Goal: Task Accomplishment & Management: Complete application form

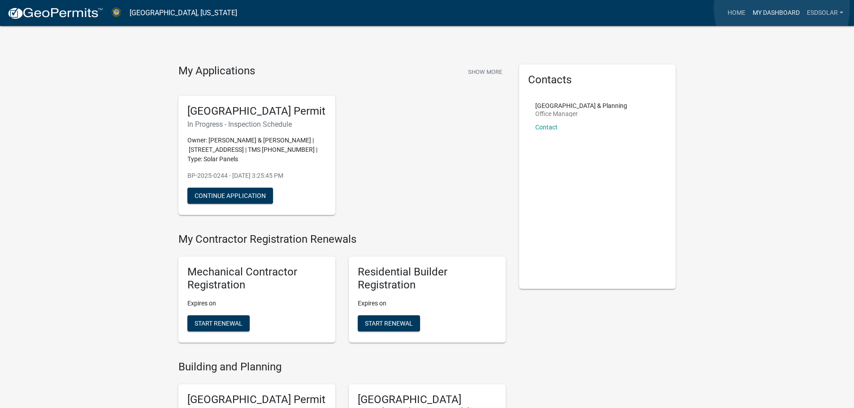
click at [782, 8] on link "My Dashboard" at bounding box center [776, 12] width 54 height 17
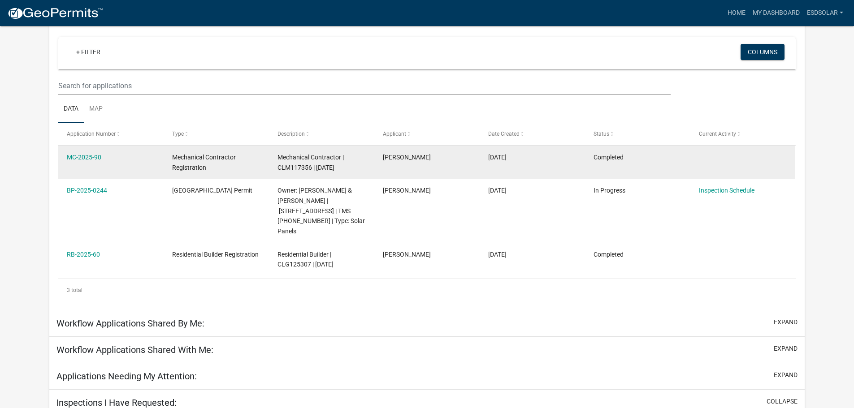
scroll to position [90, 0]
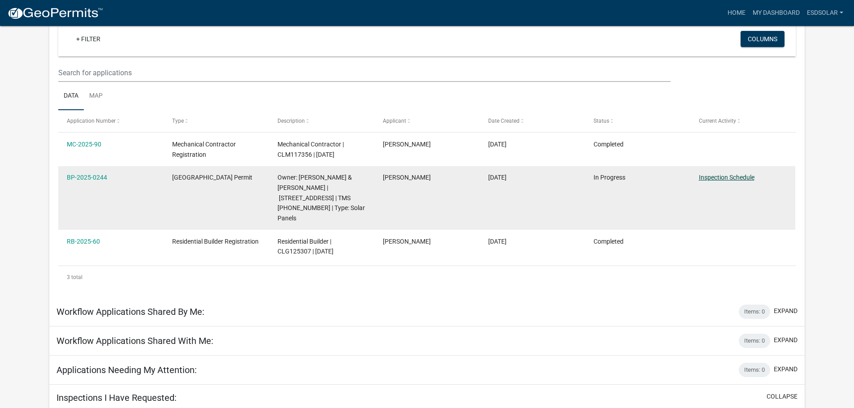
click at [744, 181] on link "Inspection Schedule" at bounding box center [727, 177] width 56 height 7
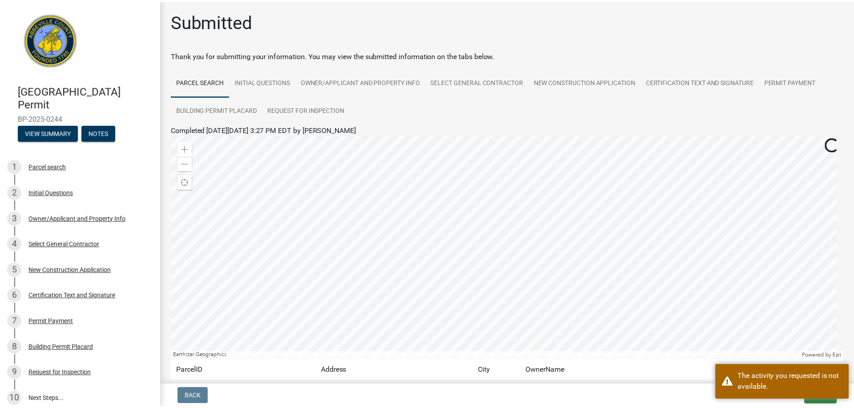
scroll to position [75, 0]
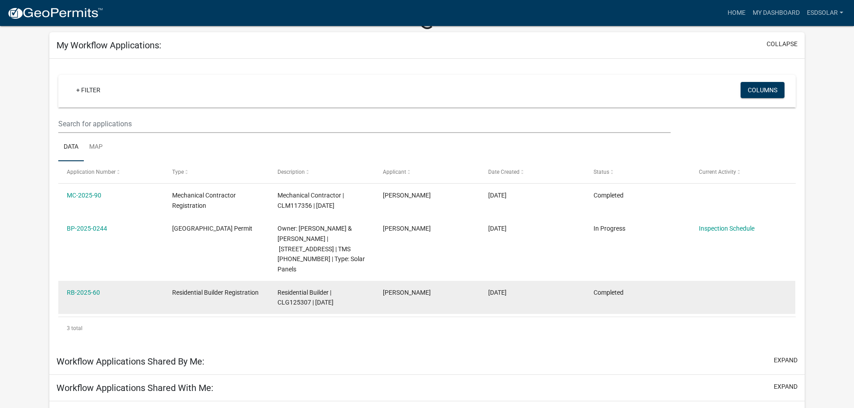
scroll to position [90, 0]
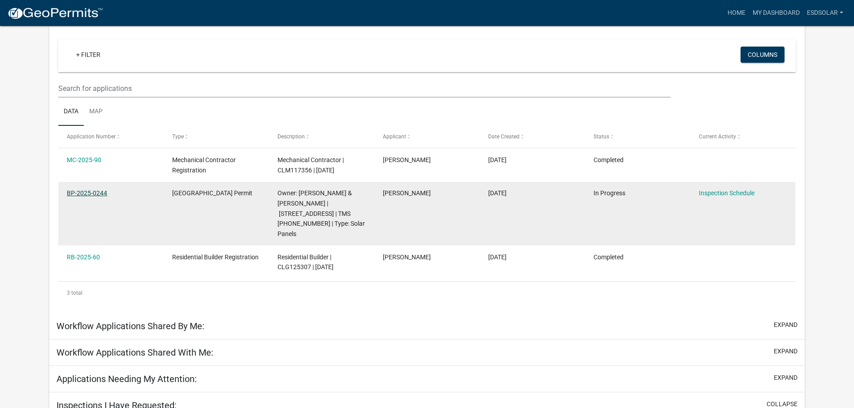
click at [90, 190] on link "BP-2025-0244" at bounding box center [87, 193] width 40 height 7
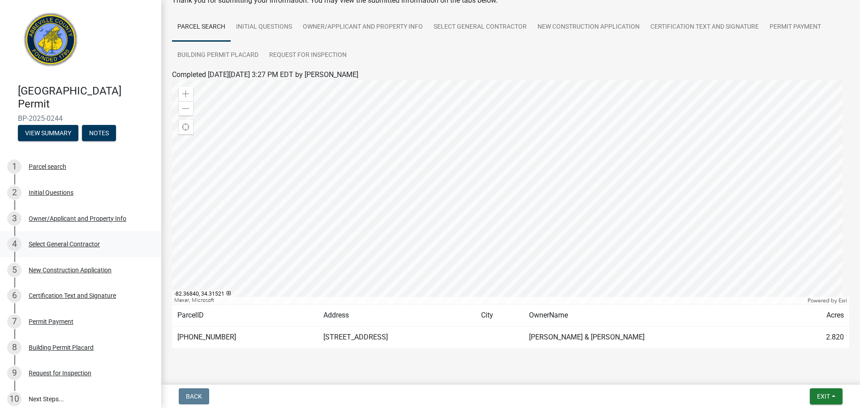
scroll to position [75, 0]
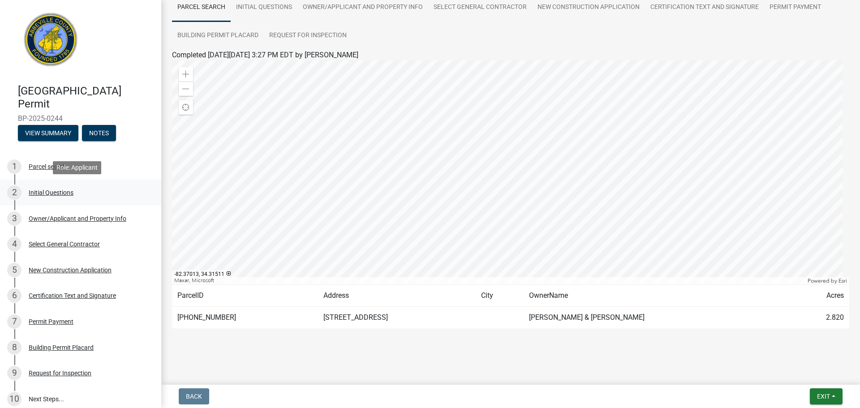
click at [45, 196] on div "Initial Questions" at bounding box center [51, 193] width 45 height 6
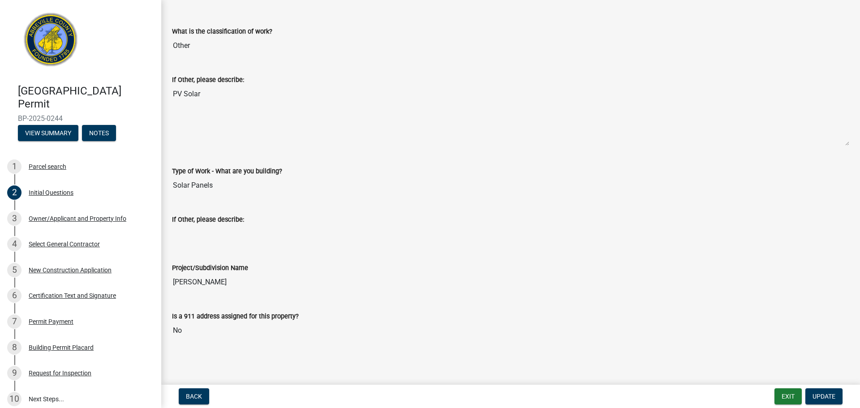
scroll to position [249, 0]
click at [62, 346] on div "Building Permit Placard" at bounding box center [61, 348] width 65 height 6
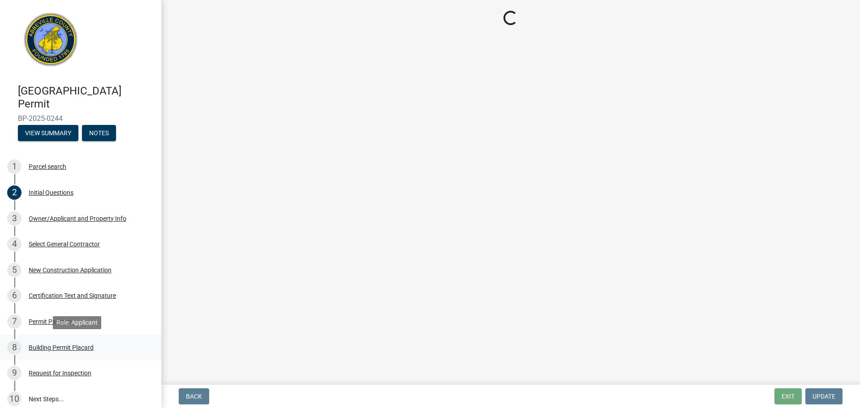
scroll to position [0, 0]
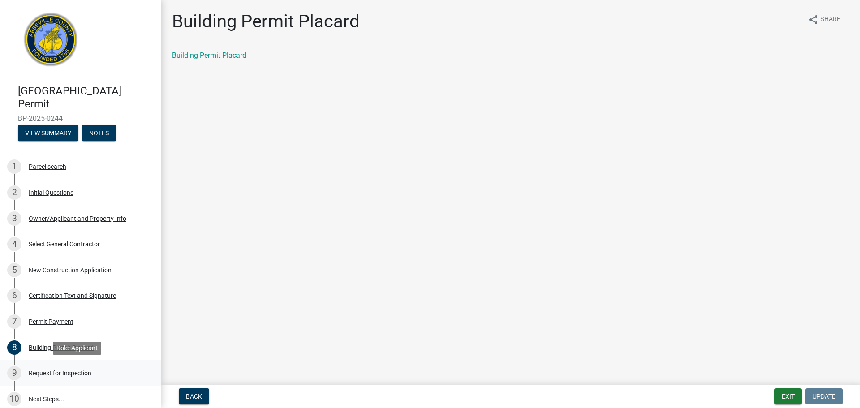
click at [71, 372] on div "Request for Inspection" at bounding box center [60, 373] width 63 height 6
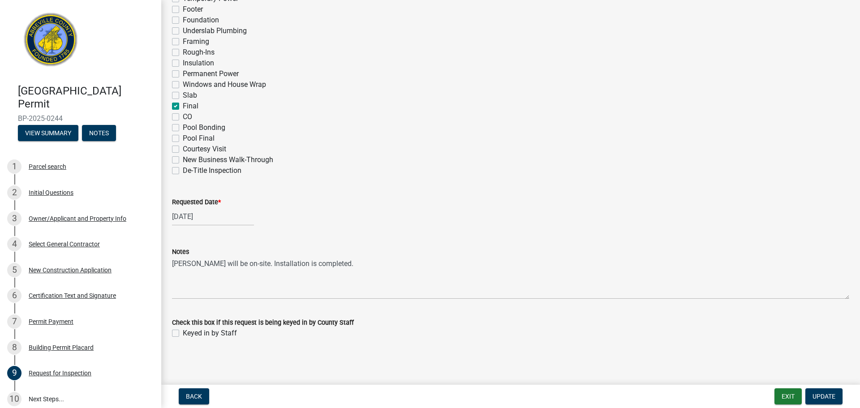
scroll to position [441, 0]
click at [217, 219] on div "[DATE]" at bounding box center [213, 216] width 82 height 18
select select "8"
select select "2025"
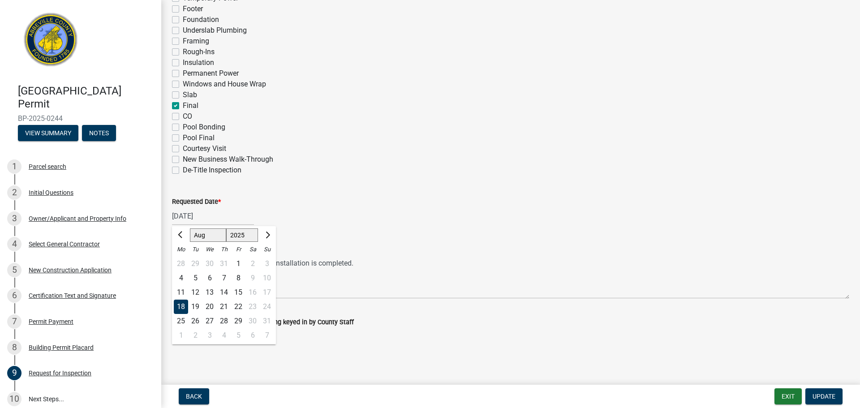
click at [212, 304] on div "20" at bounding box center [210, 307] width 14 height 14
type input "[DATE]"
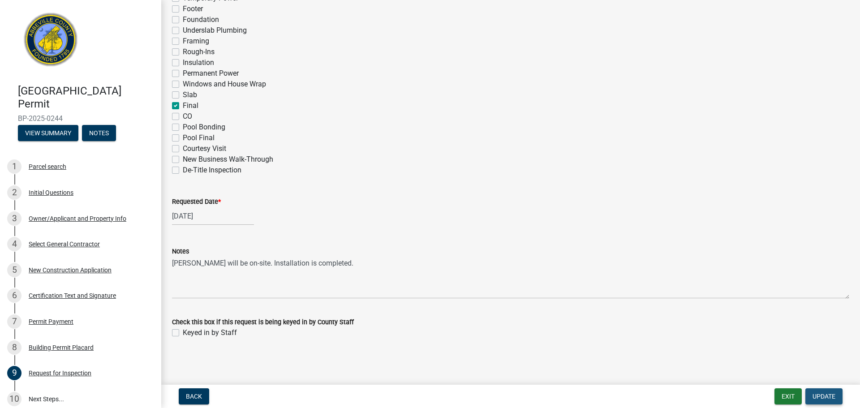
click at [831, 399] on span "Update" at bounding box center [824, 396] width 23 height 7
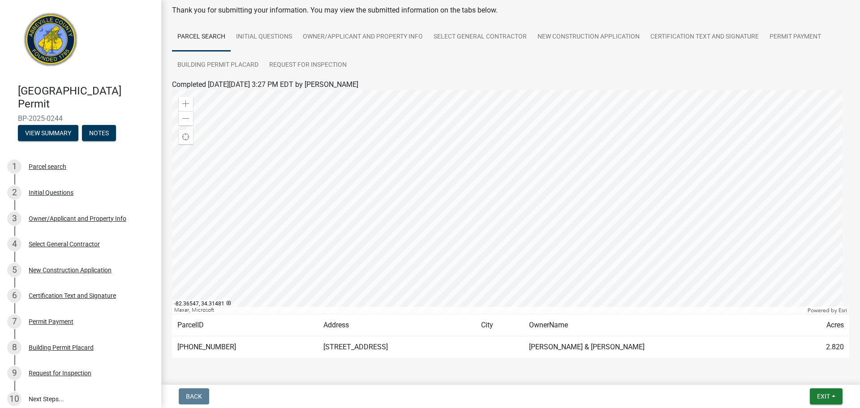
scroll to position [75, 0]
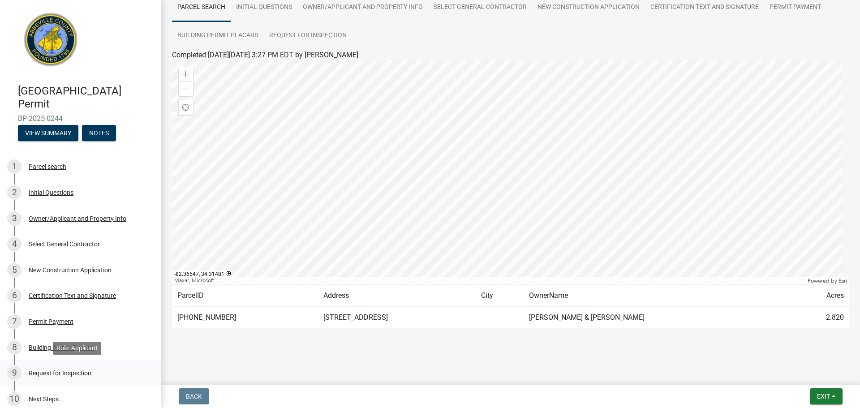
click at [68, 373] on div "Request for Inspection" at bounding box center [60, 373] width 63 height 6
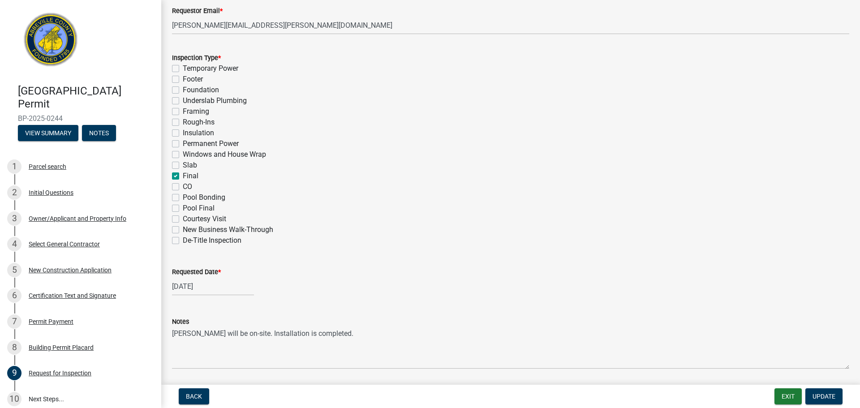
scroll to position [351, 0]
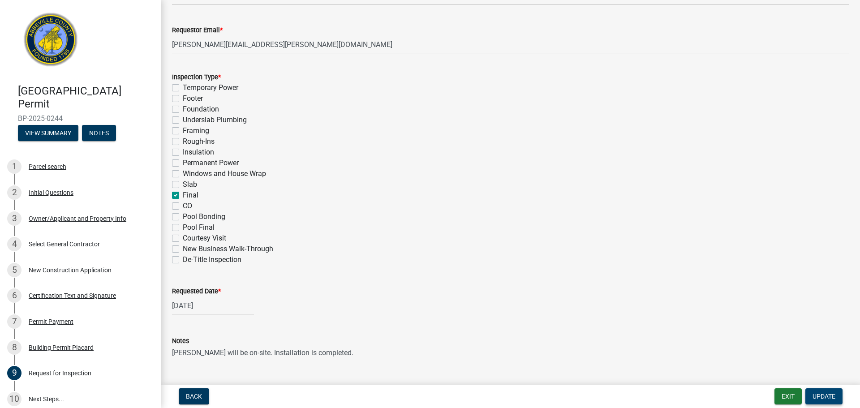
drag, startPoint x: 826, startPoint y: 394, endPoint x: 821, endPoint y: 398, distance: 7.1
click at [826, 394] on span "Update" at bounding box center [824, 396] width 23 height 7
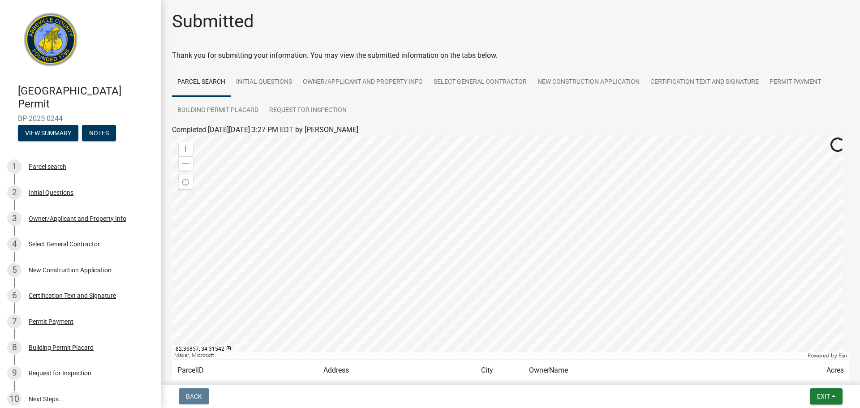
scroll to position [75, 0]
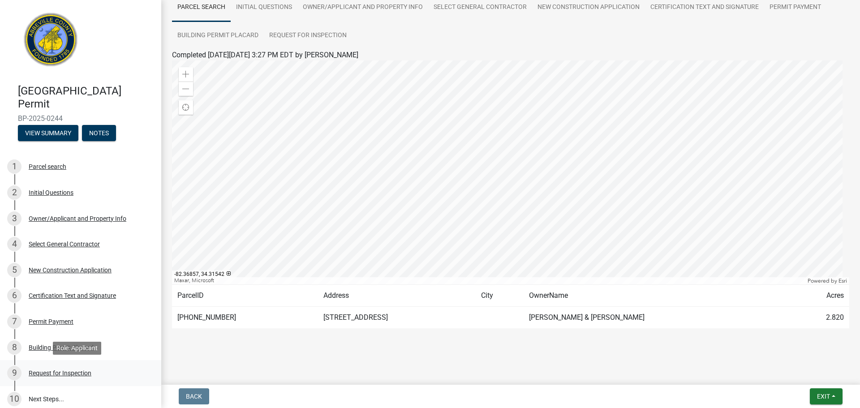
click at [67, 370] on div "Request for Inspection" at bounding box center [60, 373] width 63 height 6
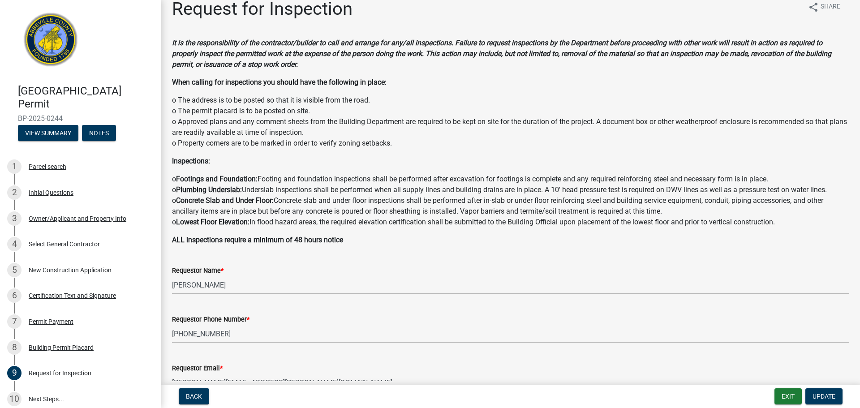
scroll to position [0, 0]
